Goal: Information Seeking & Learning: Learn about a topic

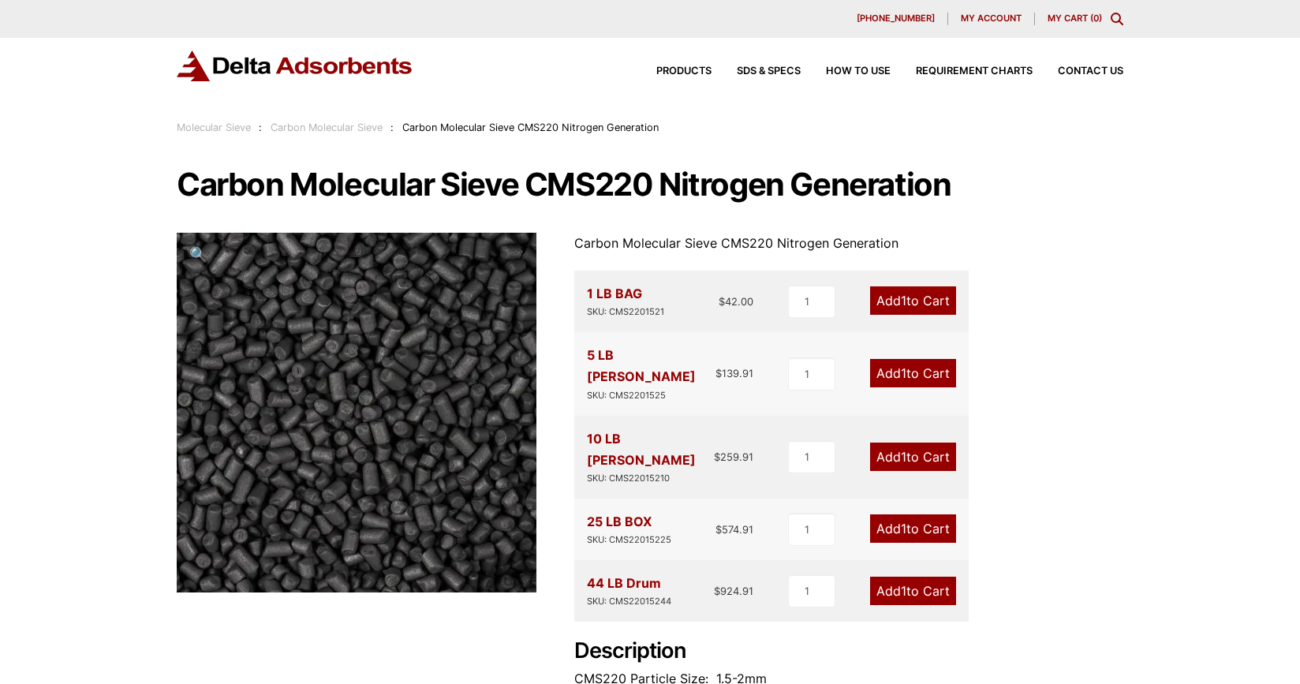
click at [369, 127] on link "Carbon Molecular Sieve" at bounding box center [327, 128] width 112 height 12
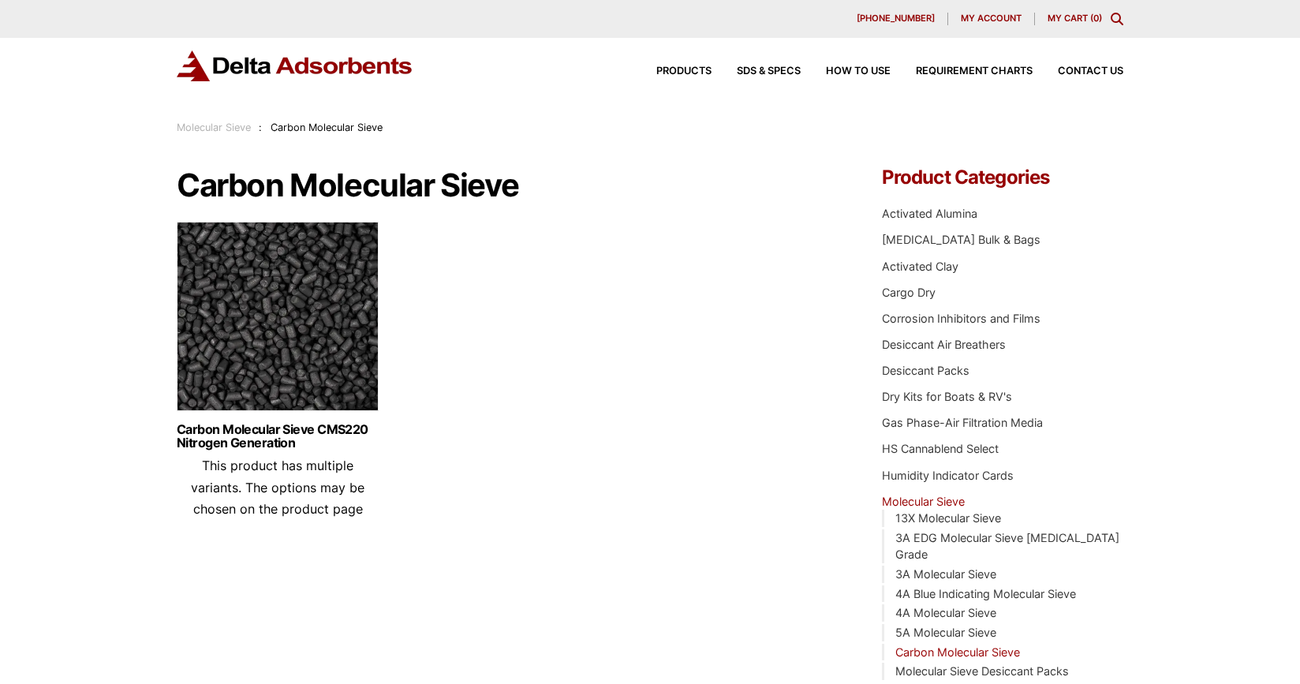
click at [240, 131] on link "Molecular Sieve" at bounding box center [214, 128] width 74 height 12
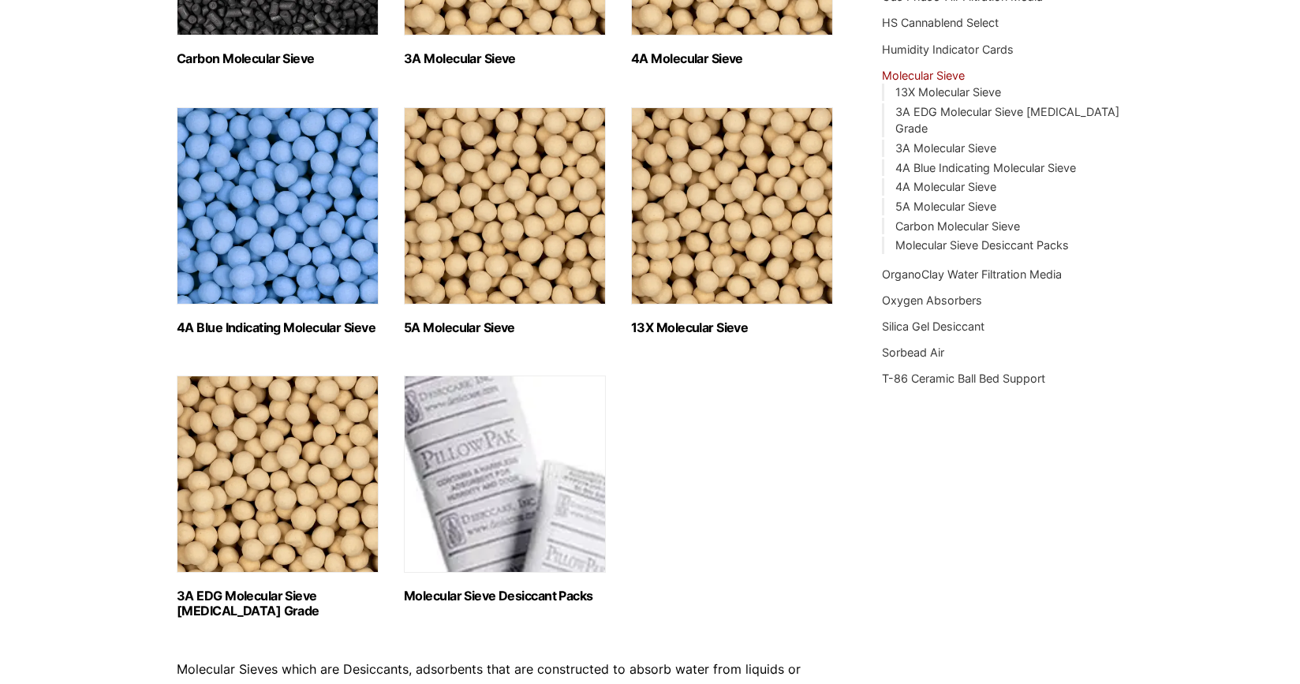
scroll to position [383, 0]
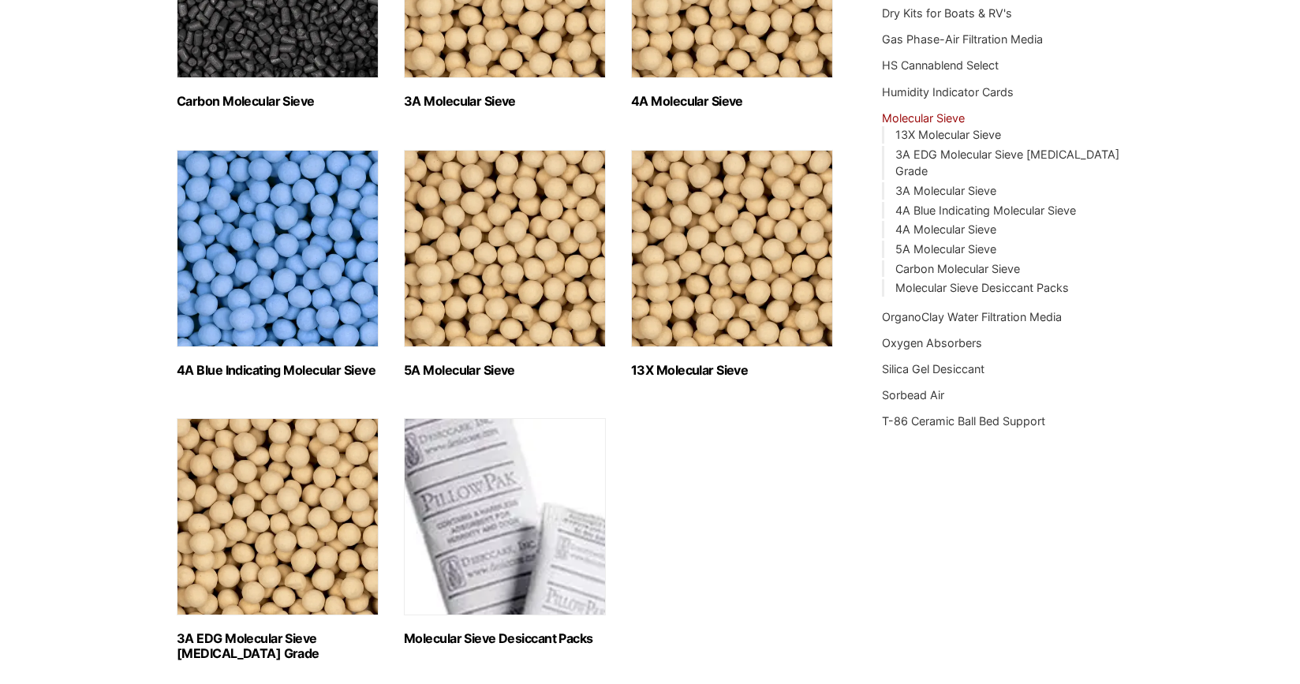
click at [731, 287] on img "Visit product category 13X Molecular Sieve" at bounding box center [732, 248] width 202 height 197
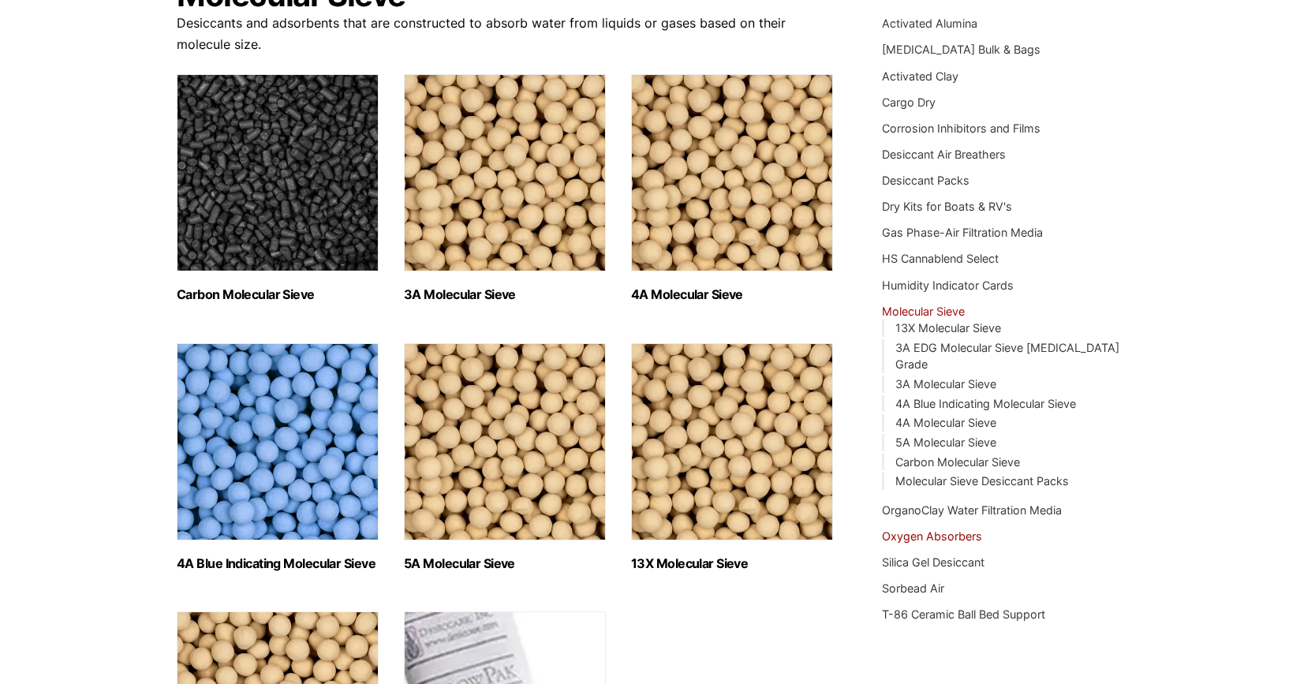
scroll to position [148, 0]
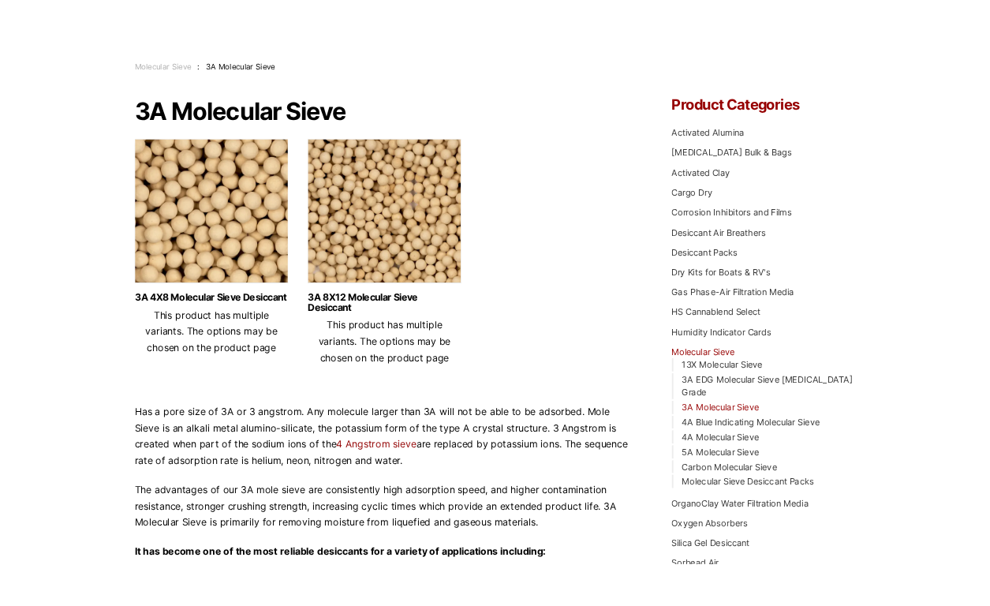
scroll to position [44, 0]
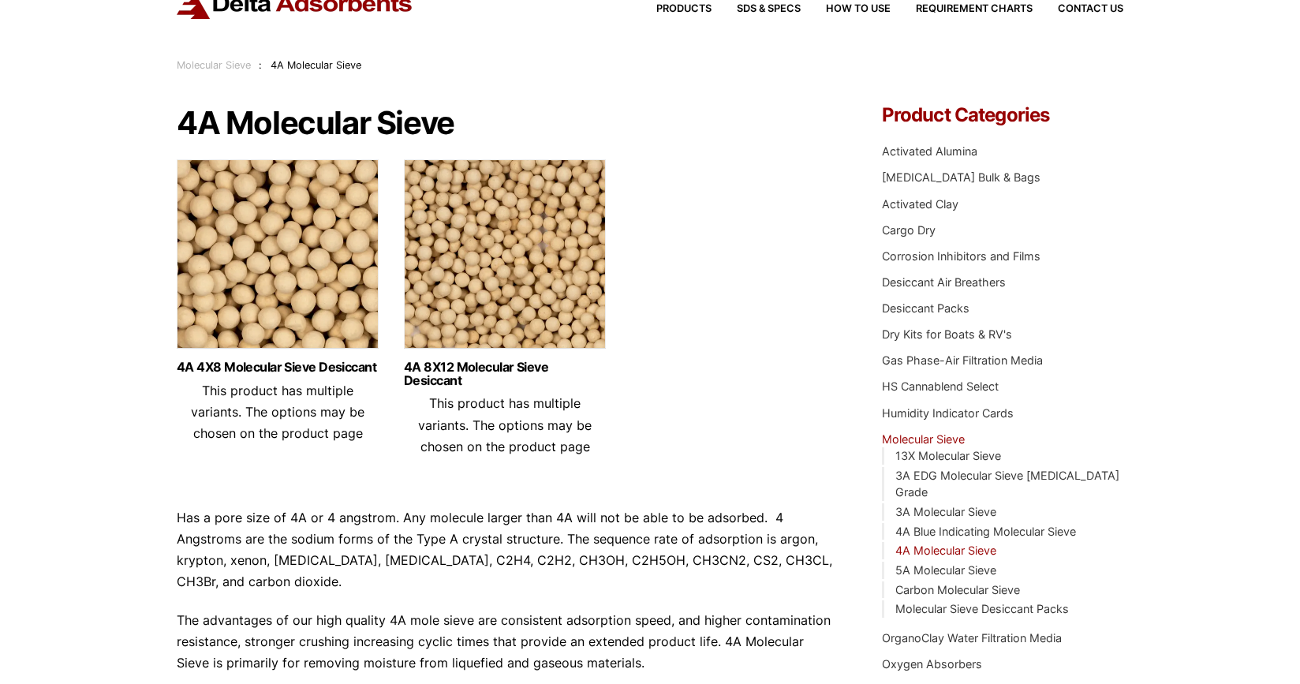
scroll to position [114, 0]
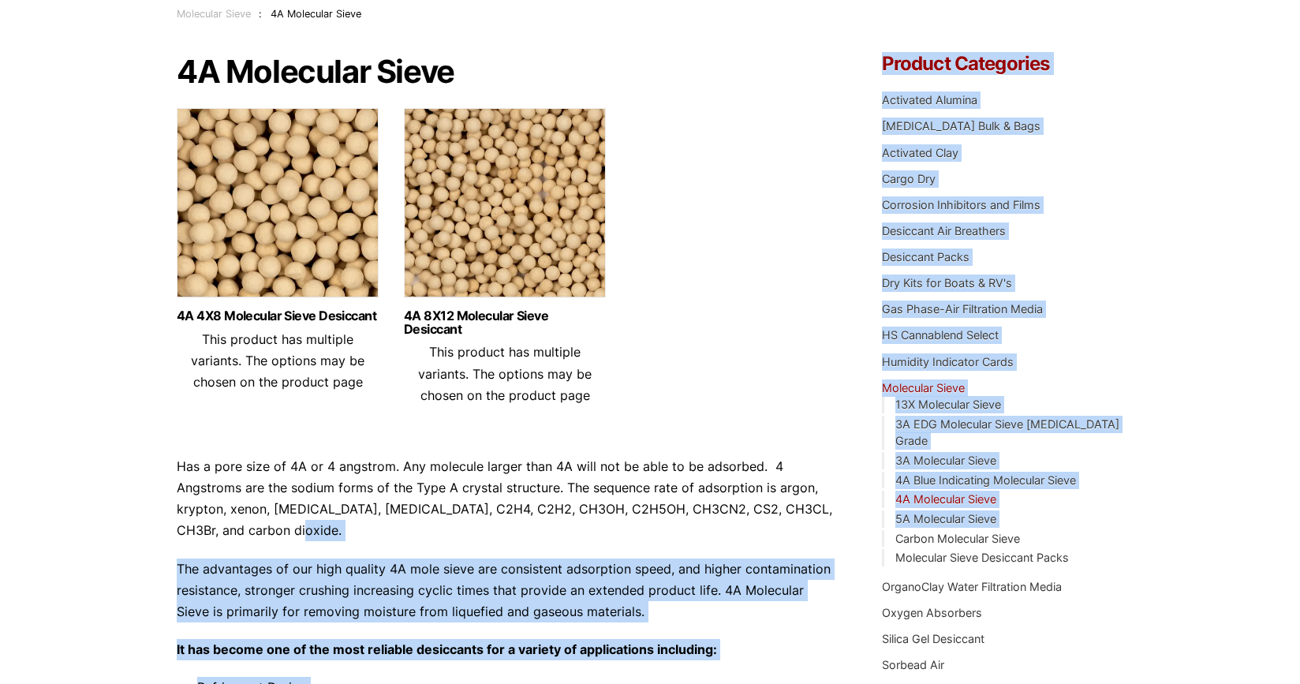
drag, startPoint x: 176, startPoint y: 504, endPoint x: 402, endPoint y: 526, distance: 226.7
click at [396, 526] on div "Our website has detected that you are using an outdated browser that will preve…" at bounding box center [650, 644] width 1300 height 1517
click at [435, 525] on p "Has a pore size of 4A or 4 angstrom. Any molecule larger than 4A will not be ab…" at bounding box center [506, 499] width 658 height 86
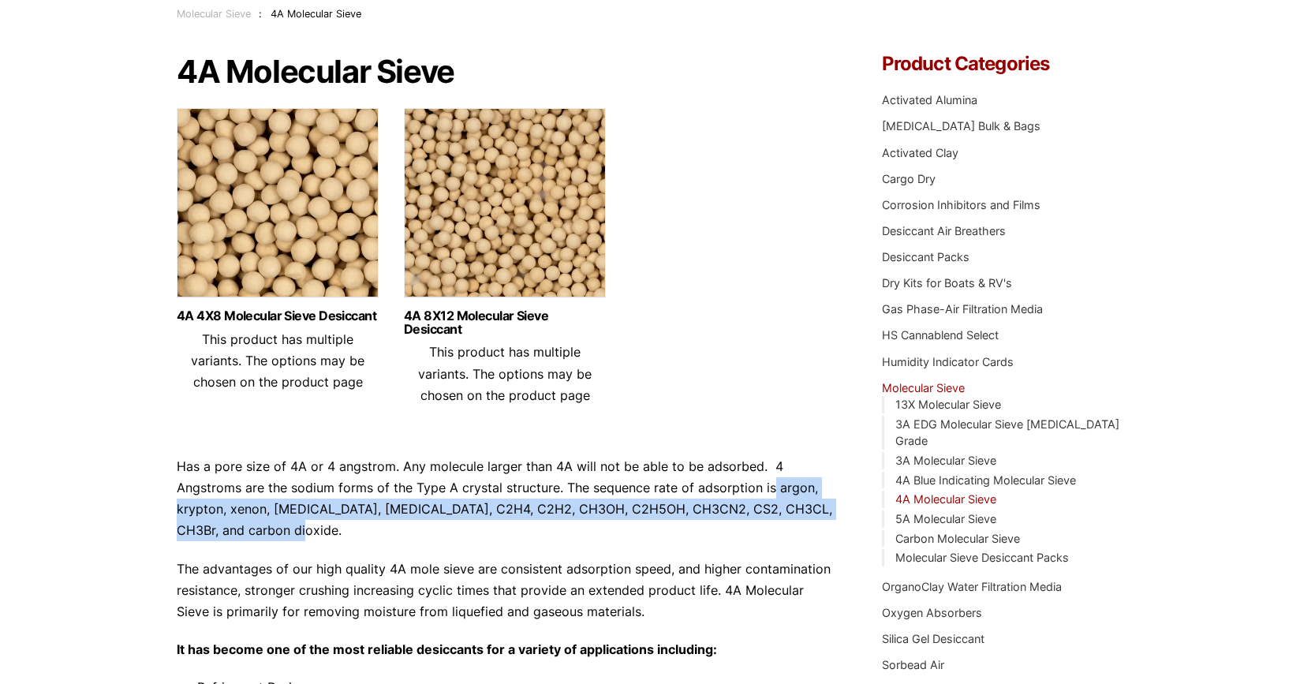
drag, startPoint x: 772, startPoint y: 484, endPoint x: 787, endPoint y: 526, distance: 45.4
click at [787, 526] on p "Has a pore size of 4A or 4 angstrom. Any molecule larger than 4A will not be ab…" at bounding box center [506, 499] width 658 height 86
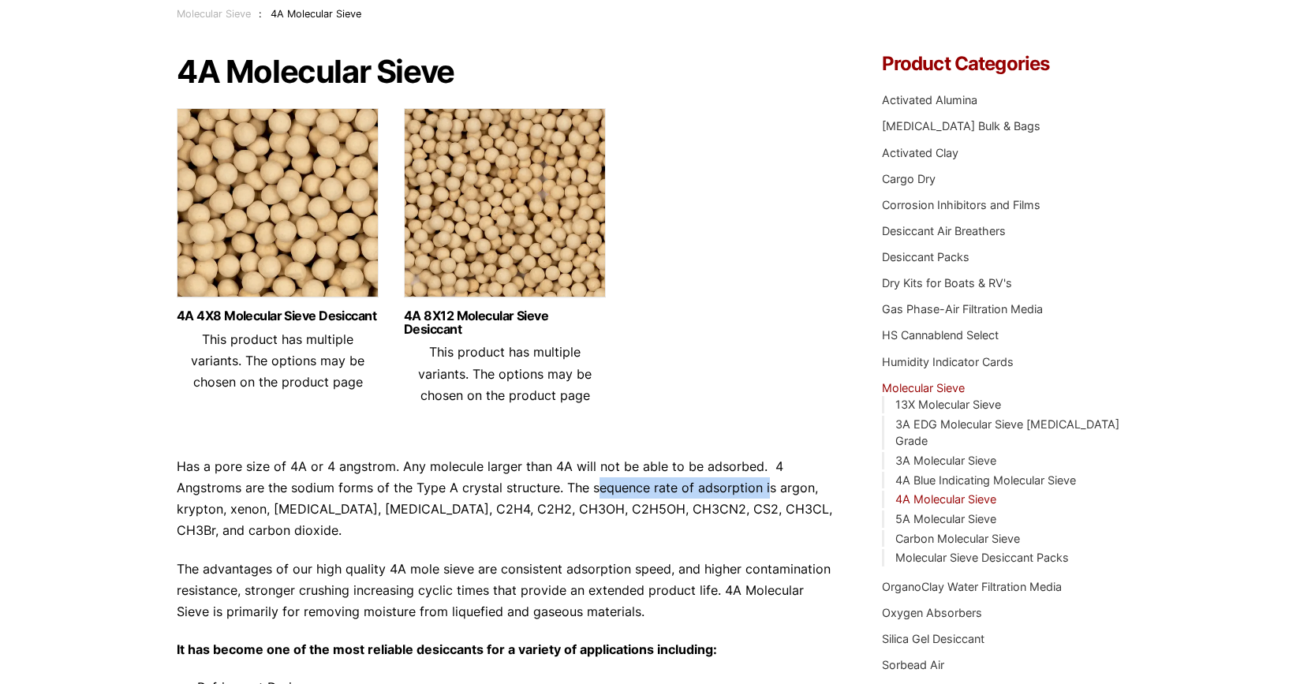
drag, startPoint x: 596, startPoint y: 488, endPoint x: 765, endPoint y: 488, distance: 169.6
click at [765, 488] on p "Has a pore size of 4A or 4 angstrom. Any molecule larger than 4A will not be ab…" at bounding box center [506, 499] width 658 height 86
drag, startPoint x: 776, startPoint y: 486, endPoint x: 809, endPoint y: 488, distance: 33.2
click at [809, 488] on p "Has a pore size of 4A or 4 angstrom. Any molecule larger than 4A will not be ab…" at bounding box center [506, 499] width 658 height 86
click at [790, 488] on p "Has a pore size of 4A or 4 angstrom. Any molecule larger than 4A will not be ab…" at bounding box center [506, 499] width 658 height 86
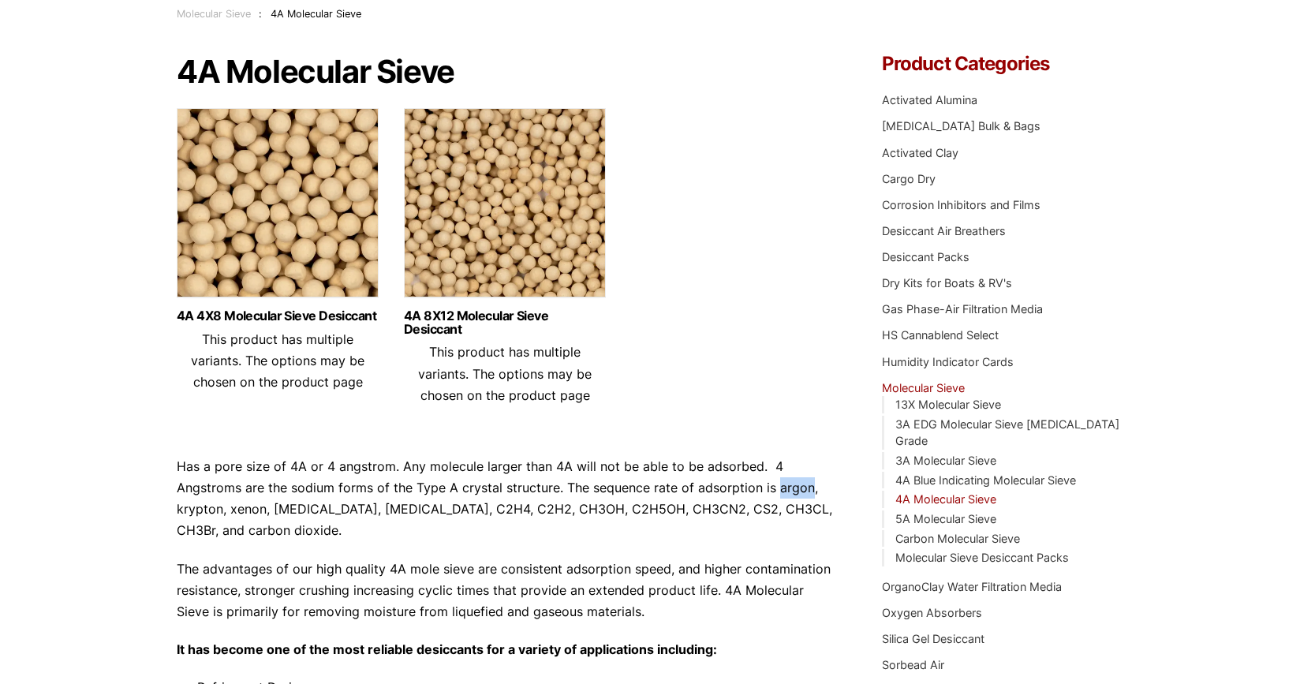
click at [790, 488] on p "Has a pore size of 4A or 4 angstrom. Any molecule larger than 4A will not be ab…" at bounding box center [506, 499] width 658 height 86
click at [200, 506] on p "Has a pore size of 4A or 4 angstrom. Any molecule larger than 4A will not be ab…" at bounding box center [506, 499] width 658 height 86
click at [252, 513] on p "Has a pore size of 4A or 4 angstrom. Any molecule larger than 4A will not be ab…" at bounding box center [506, 499] width 658 height 86
click at [305, 511] on p "Has a pore size of 4A or 4 angstrom. Any molecule larger than 4A will not be ab…" at bounding box center [506, 499] width 658 height 86
click at [380, 508] on p "Has a pore size of 4A or 4 angstrom. Any molecule larger than 4A will not be ab…" at bounding box center [506, 499] width 658 height 86
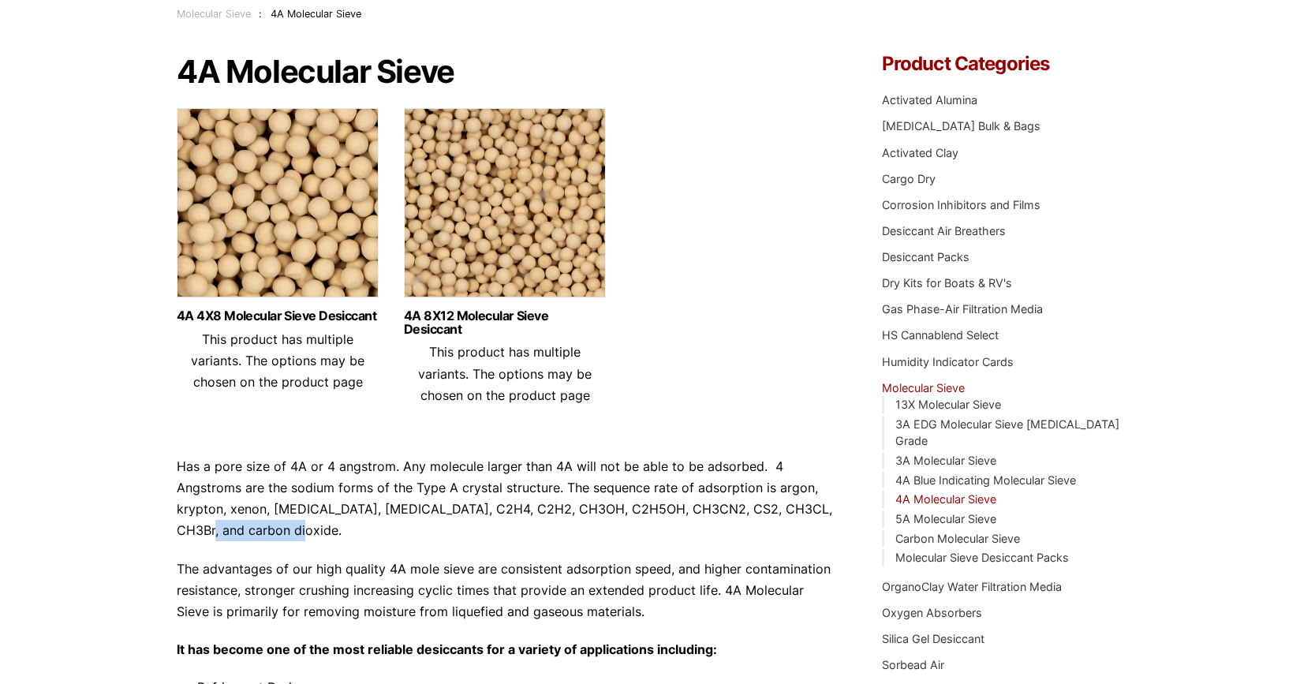
drag, startPoint x: 303, startPoint y: 530, endPoint x: 204, endPoint y: 534, distance: 99.5
click at [204, 534] on p "Has a pore size of 4A or 4 angstrom. Any molecule larger than 4A will not be ab…" at bounding box center [506, 499] width 658 height 86
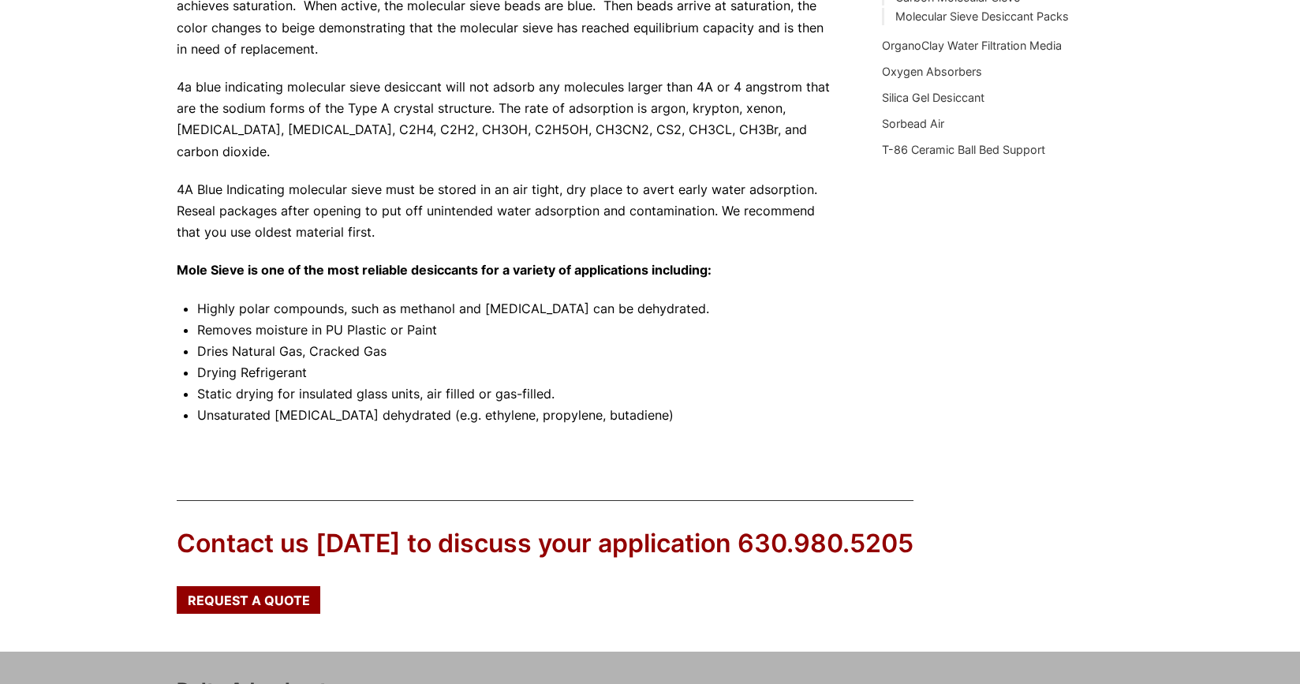
scroll to position [555, 0]
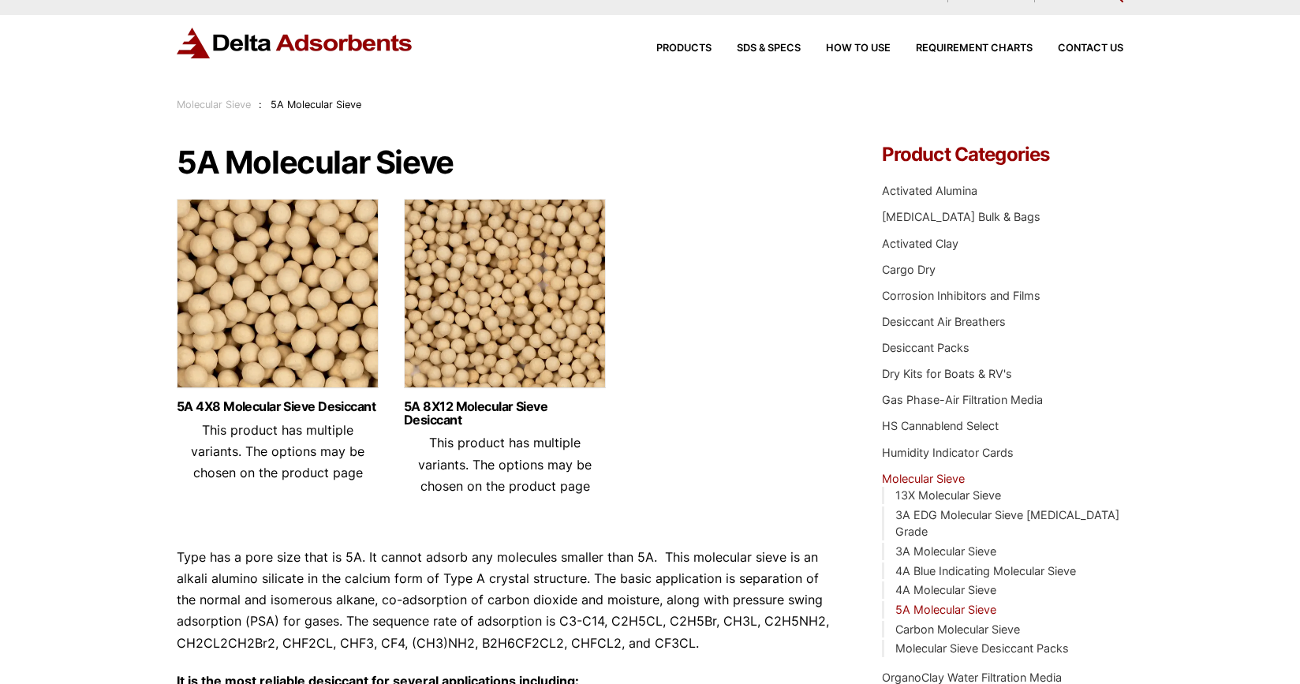
scroll to position [77, 0]
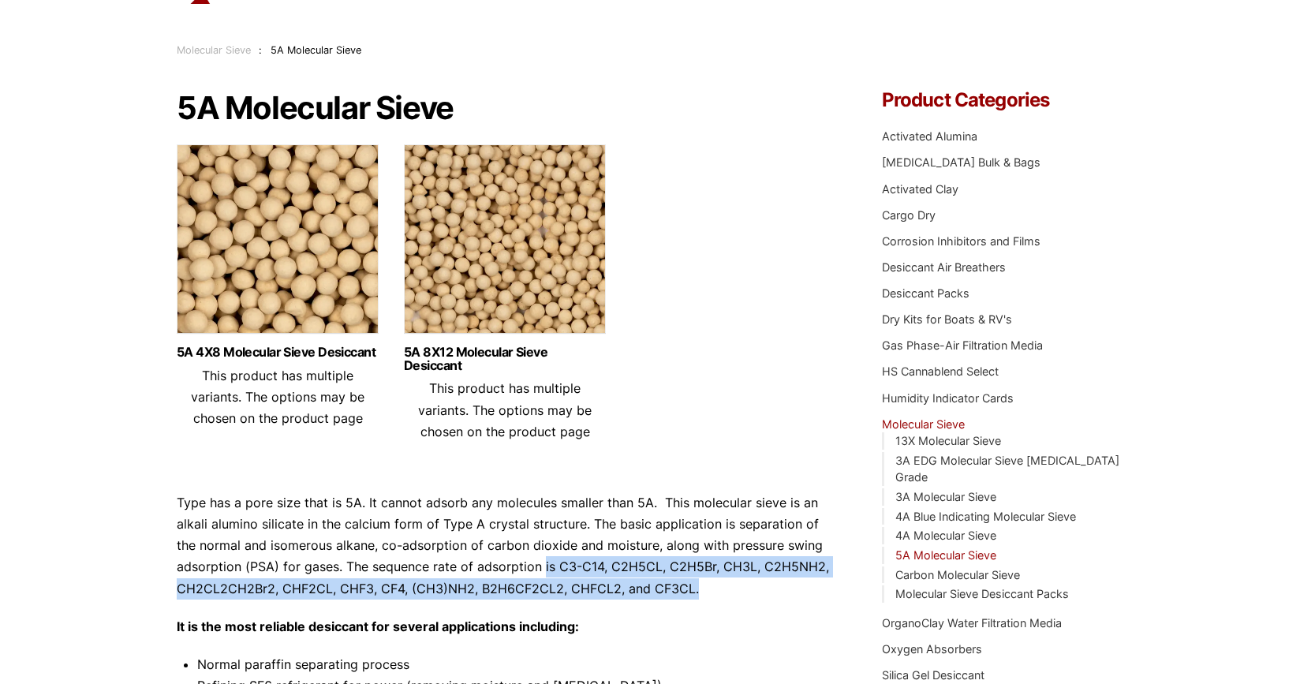
drag, startPoint x: 699, startPoint y: 595, endPoint x: 554, endPoint y: 565, distance: 148.2
click at [544, 566] on p "Type has a pore size that is 5A. It cannot adsorb any molecules smaller than 5A…" at bounding box center [506, 545] width 658 height 107
click at [566, 564] on p "Type has a pore size that is 5A. It cannot adsorb any molecules smaller than 5A…" at bounding box center [506, 545] width 658 height 107
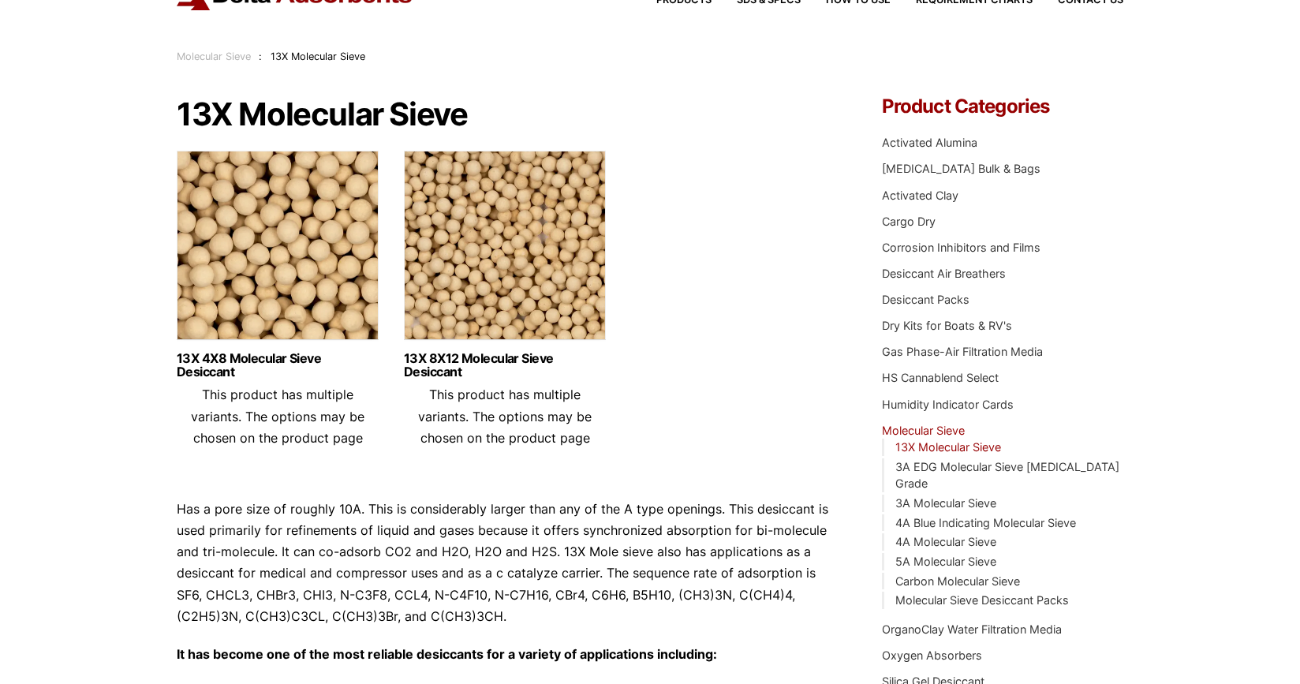
scroll to position [167, 0]
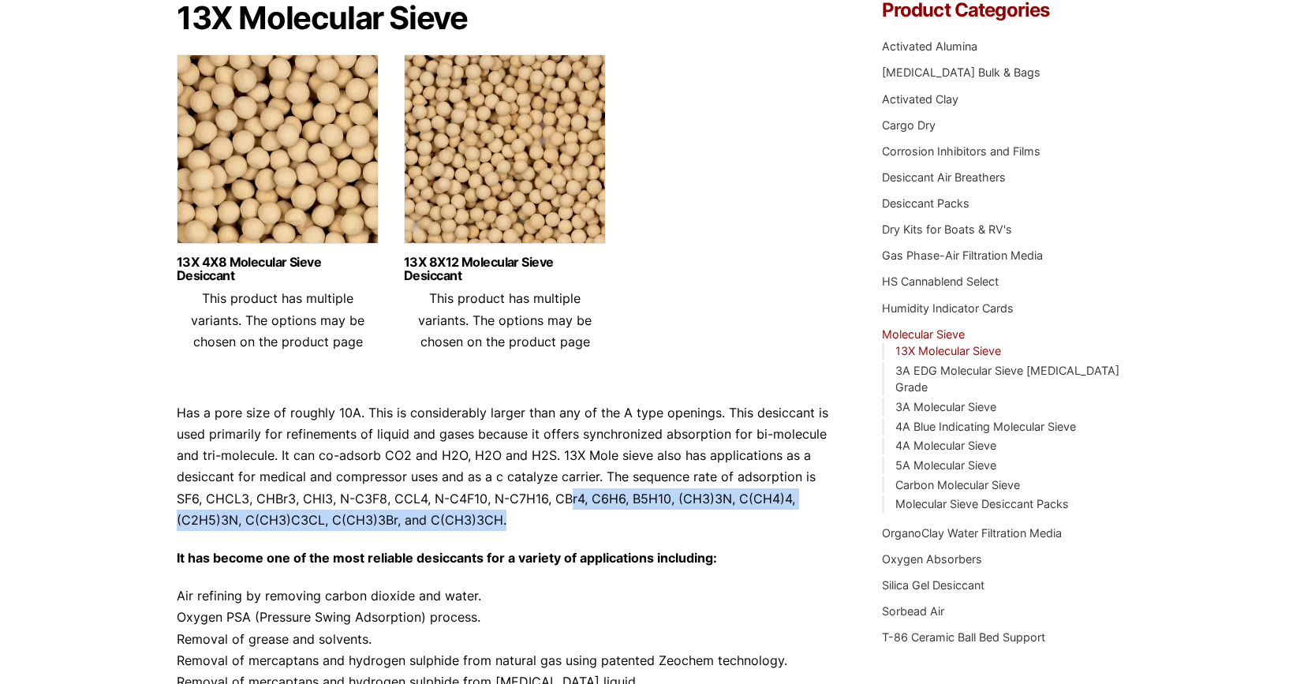
drag, startPoint x: 563, startPoint y: 510, endPoint x: 571, endPoint y: 494, distance: 18.4
click at [571, 494] on p "Has a pore size of roughly 10A. This is considerably larger than any of the A t…" at bounding box center [506, 466] width 658 height 129
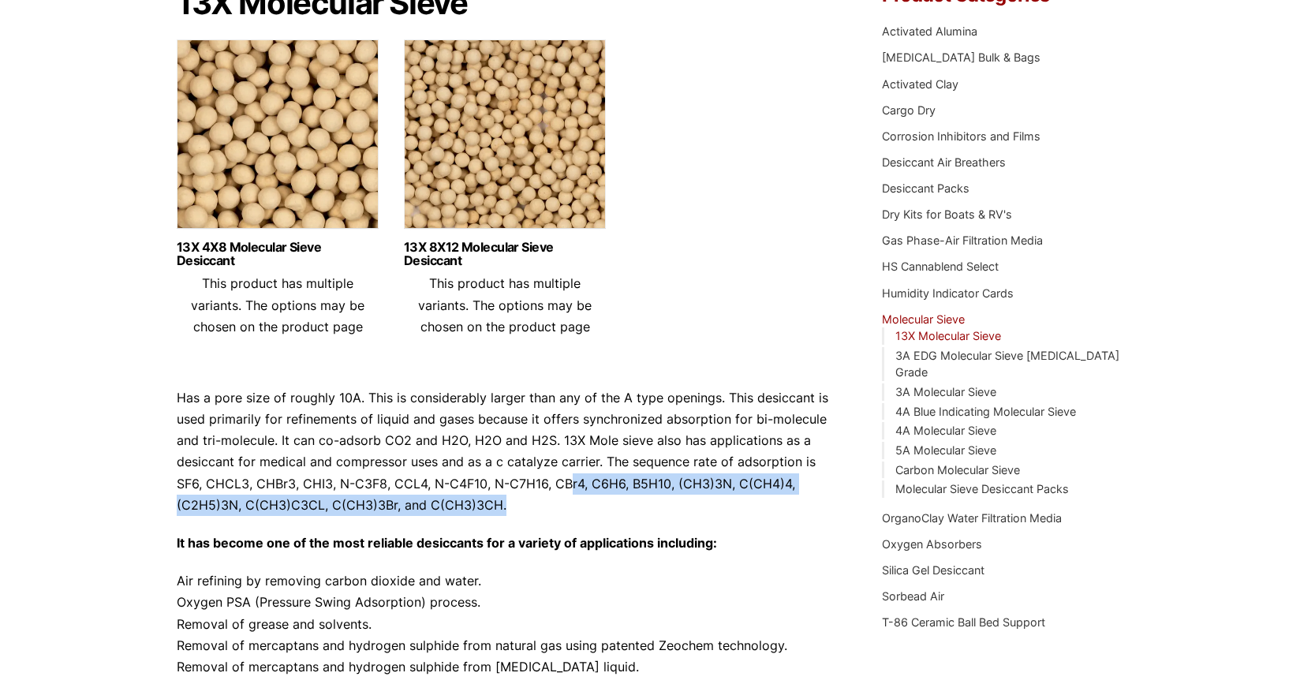
scroll to position [212, 0]
